Goal: Transaction & Acquisition: Purchase product/service

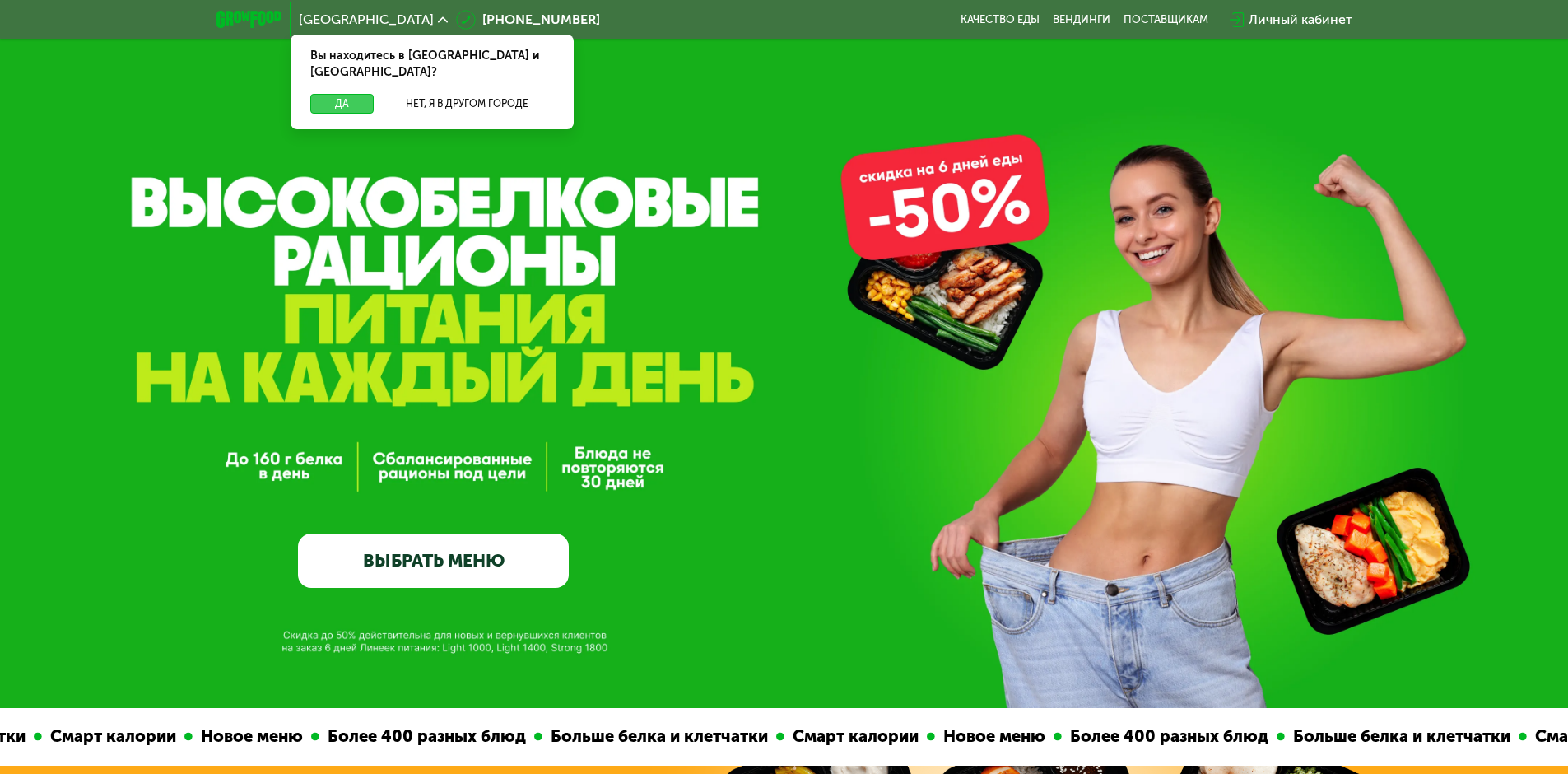
click at [335, 94] on button "Да" at bounding box center [342, 104] width 63 height 20
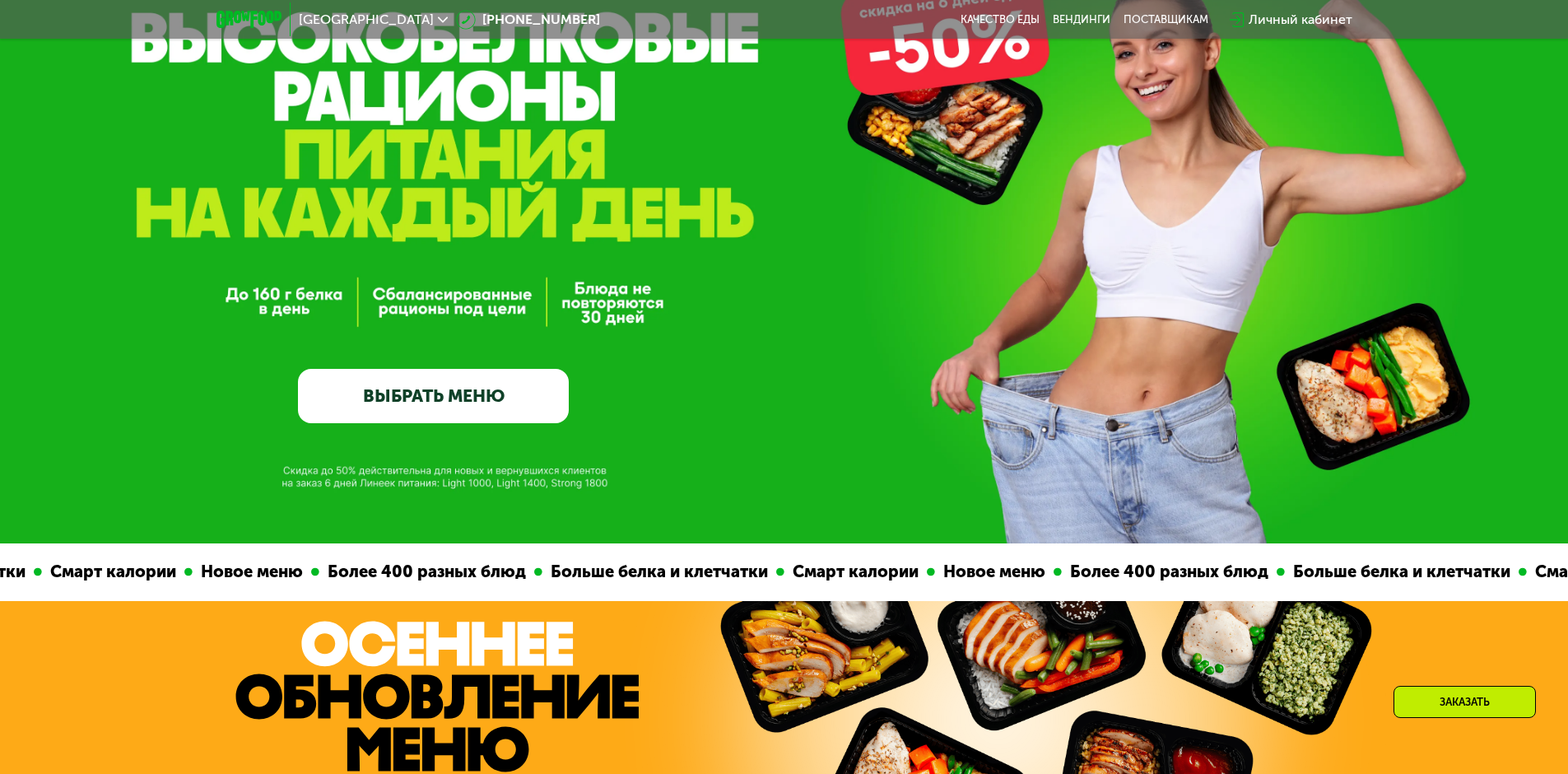
click at [406, 397] on link "ВЫБРАТЬ МЕНЮ" at bounding box center [433, 396] width 271 height 55
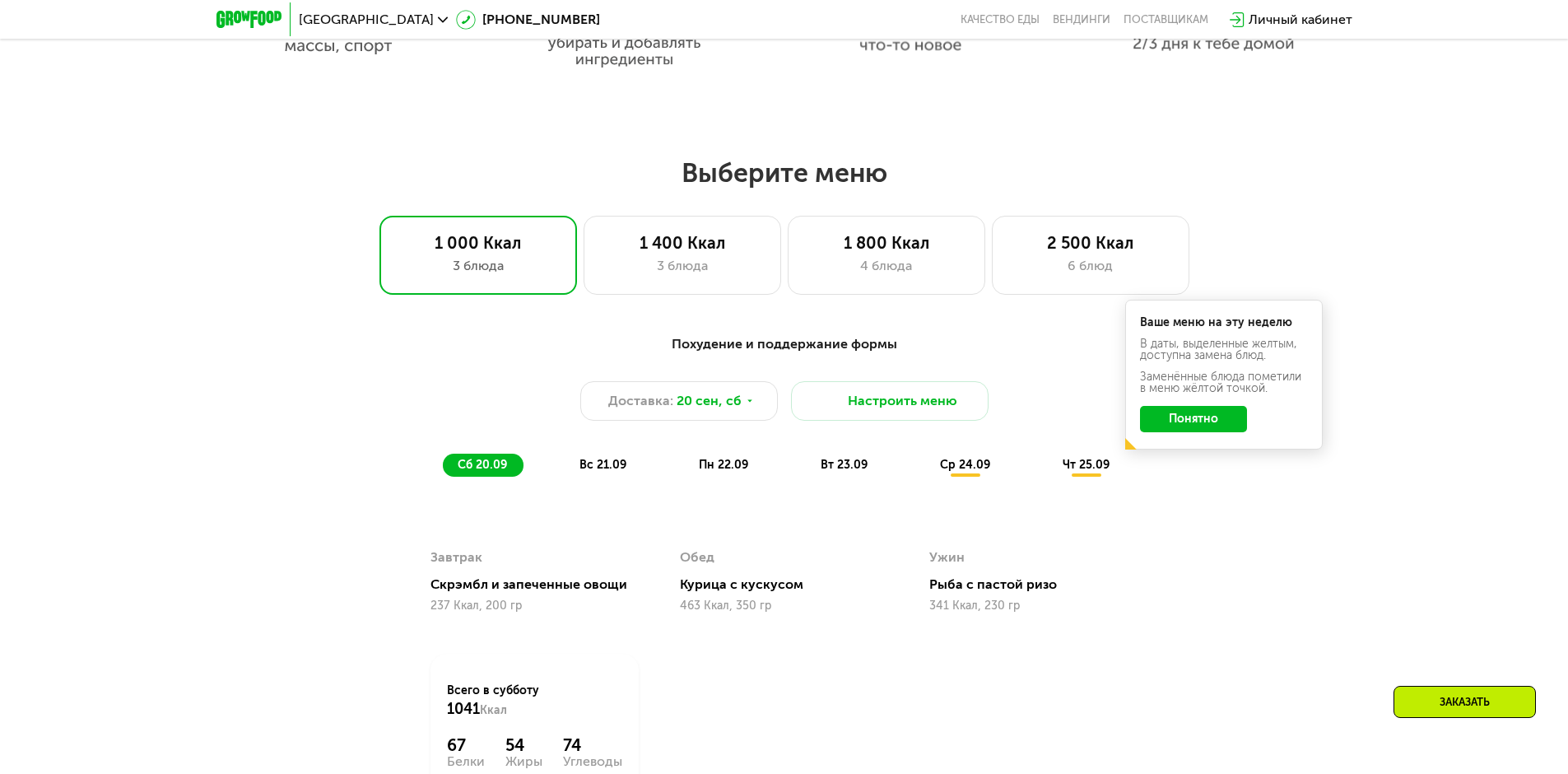
scroll to position [1365, 0]
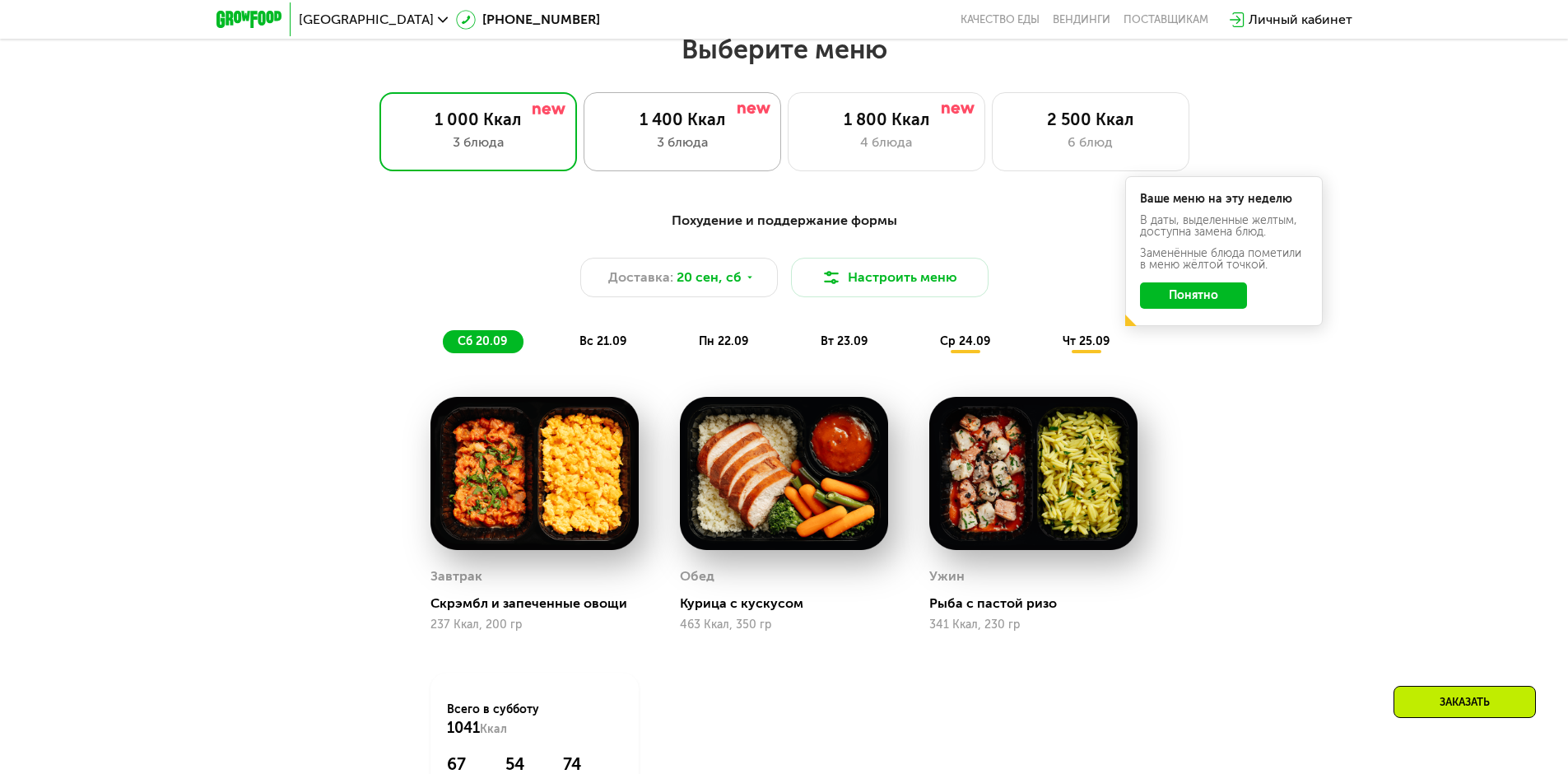
click at [682, 138] on div "3 блюда" at bounding box center [683, 142] width 163 height 20
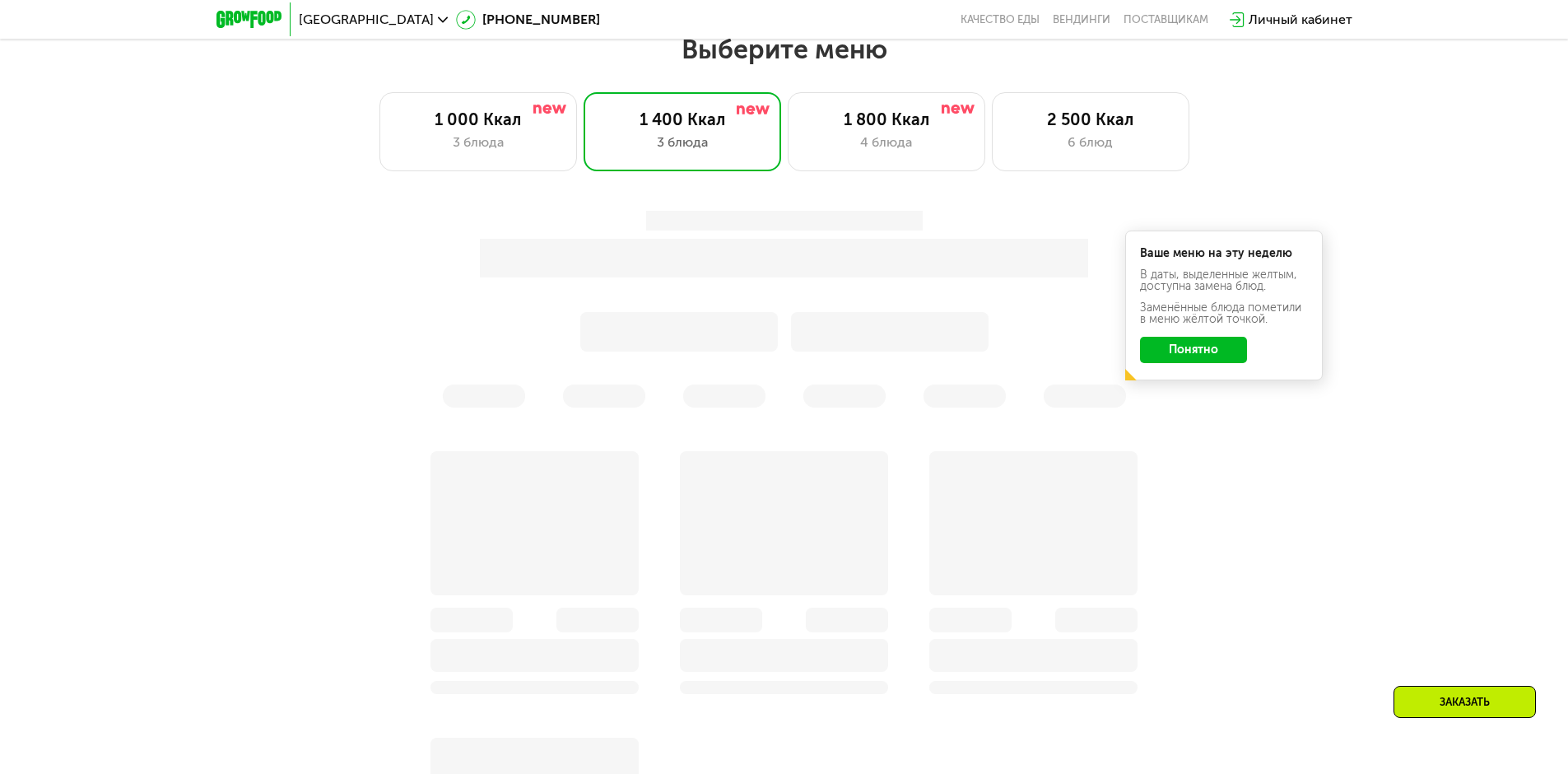
click at [1188, 367] on div "Ваше меню на эту неделю В даты, выделенные желтым, доступна замена блюд. Заменё…" at bounding box center [784, 308] width 994 height 216
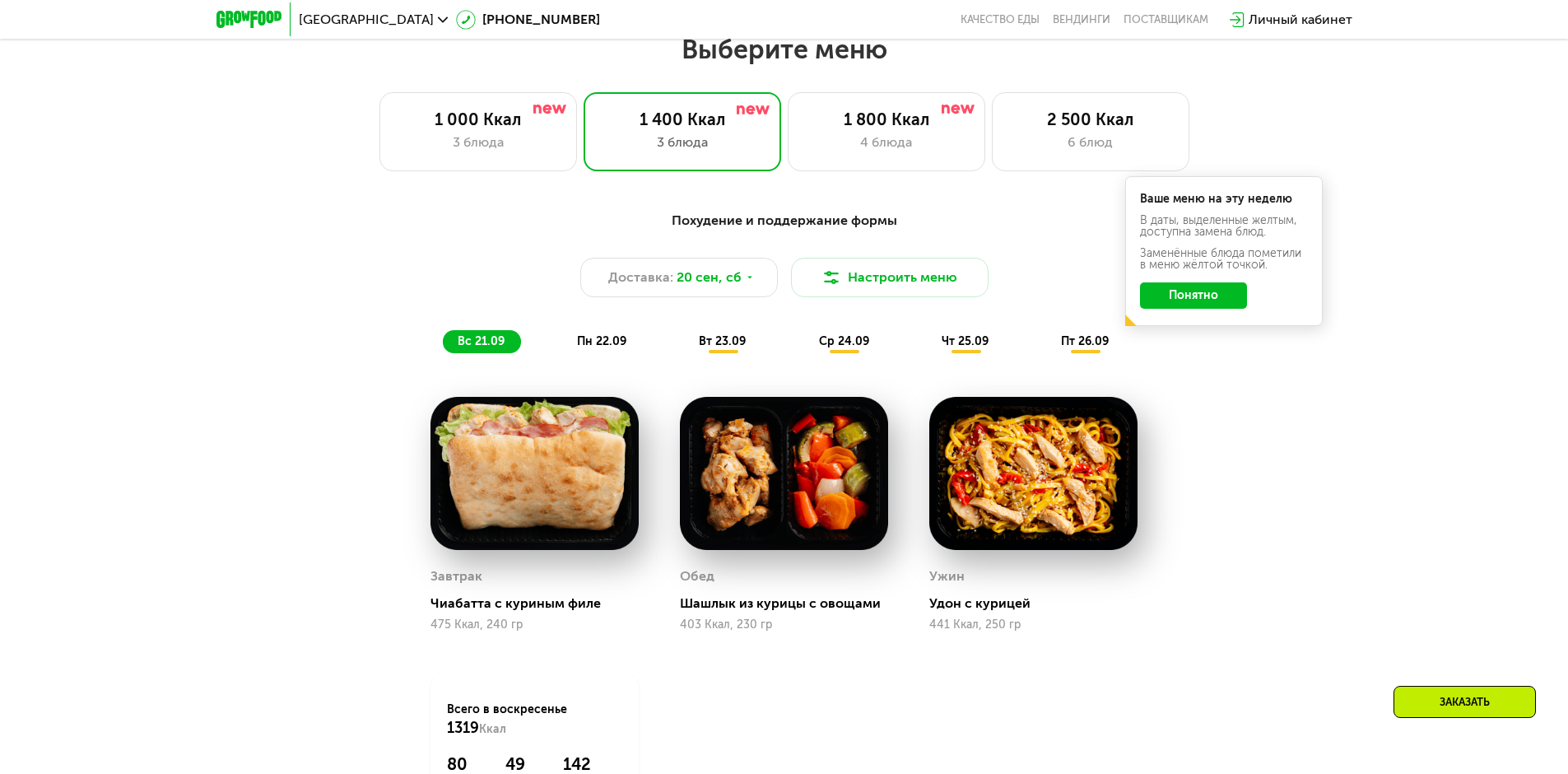
click at [1211, 301] on button "Понятно" at bounding box center [1193, 295] width 107 height 26
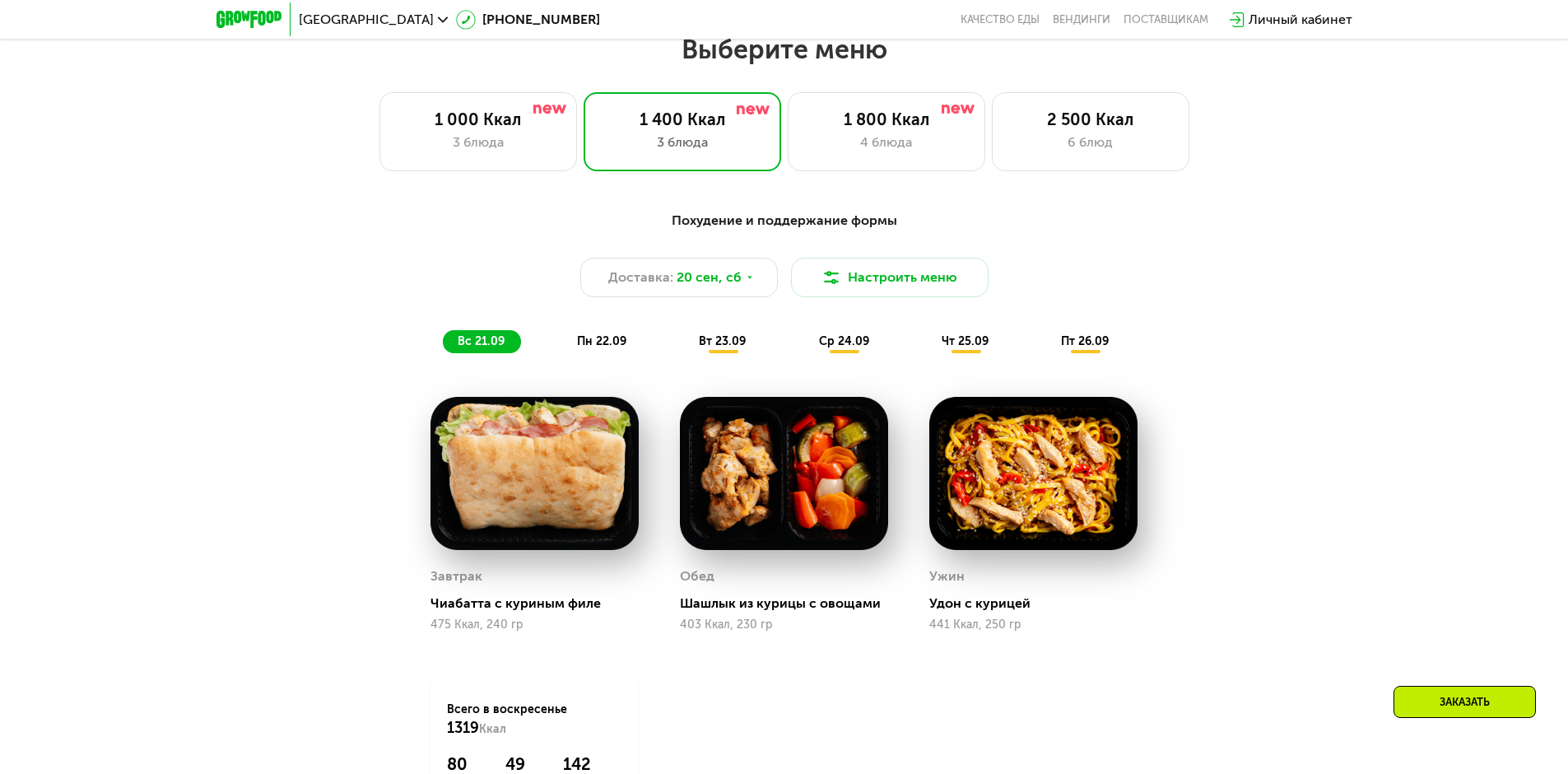
click at [599, 343] on span "пн 22.09" at bounding box center [601, 341] width 49 height 14
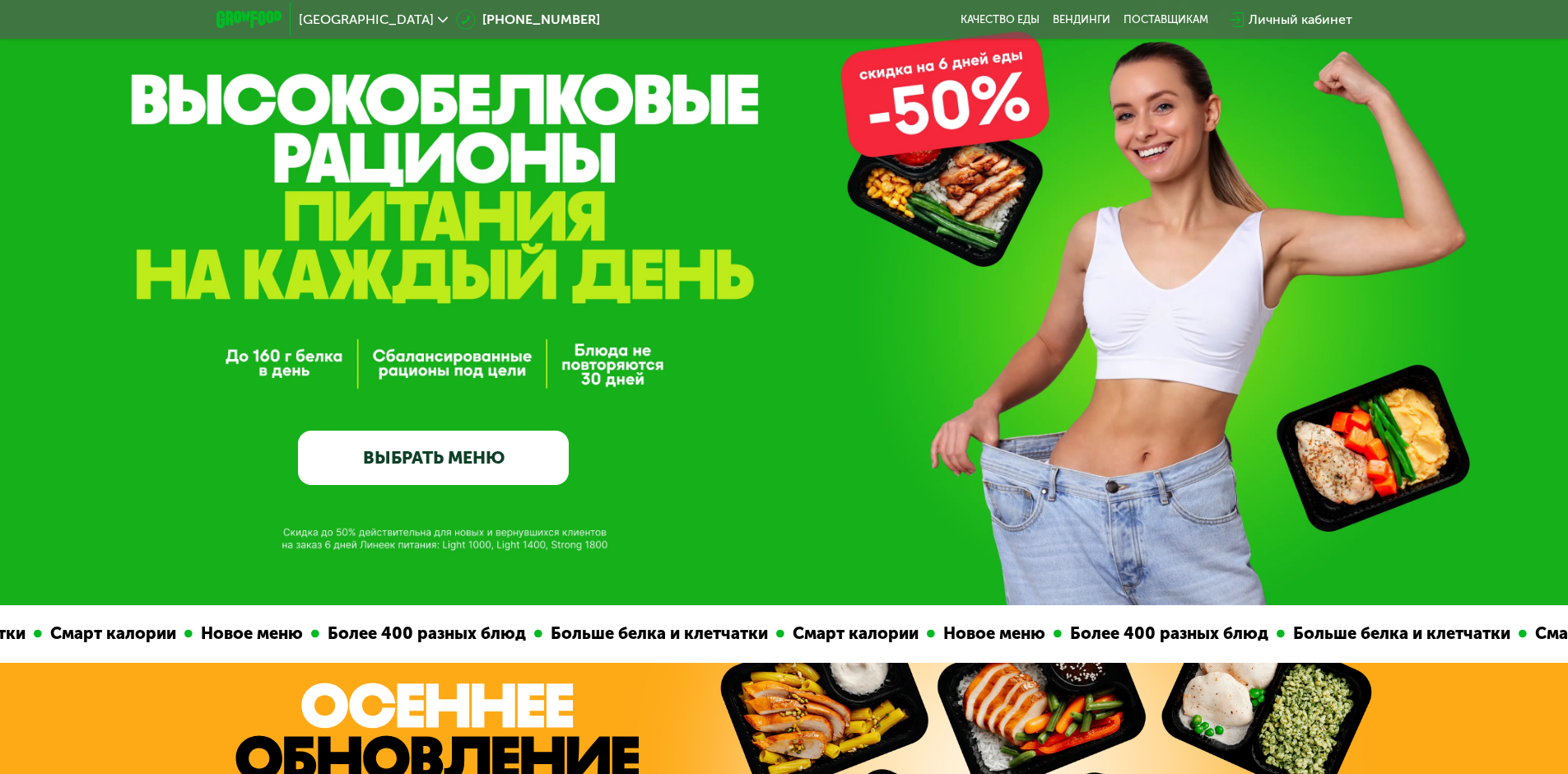
scroll to position [0, 0]
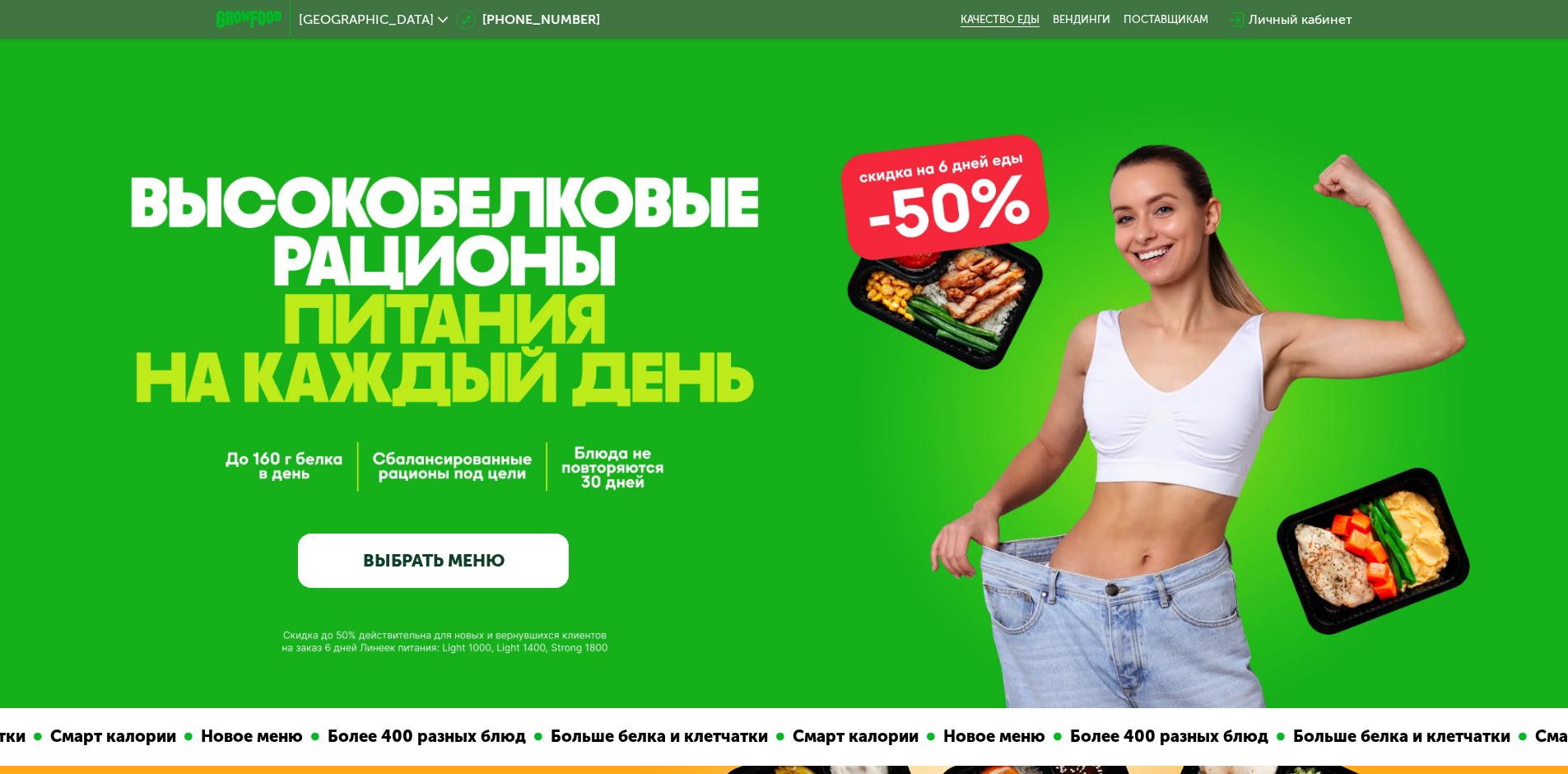
click at [999, 23] on link "Качество еды" at bounding box center [1000, 20] width 79 height 13
